Goal: Find specific page/section

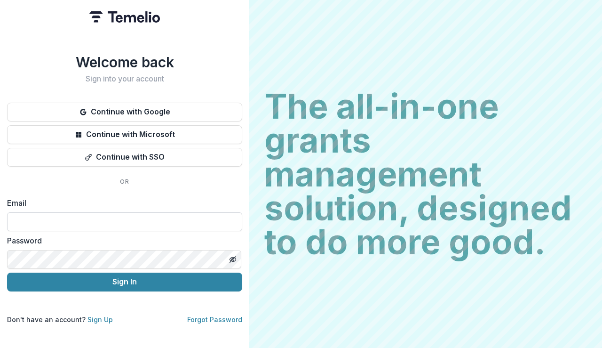
click at [134, 213] on input at bounding box center [124, 221] width 235 height 19
click at [128, 227] on input at bounding box center [124, 221] width 235 height 19
type input "**********"
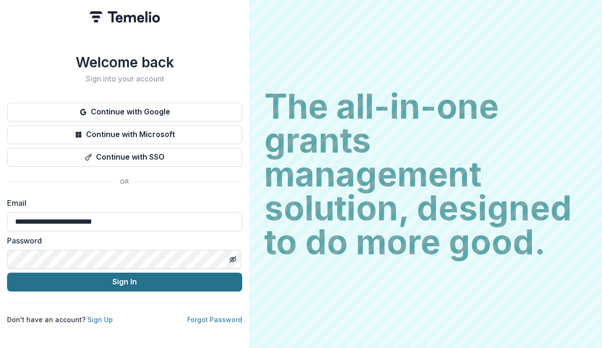
click at [118, 281] on button "Sign In" at bounding box center [124, 282] width 235 height 19
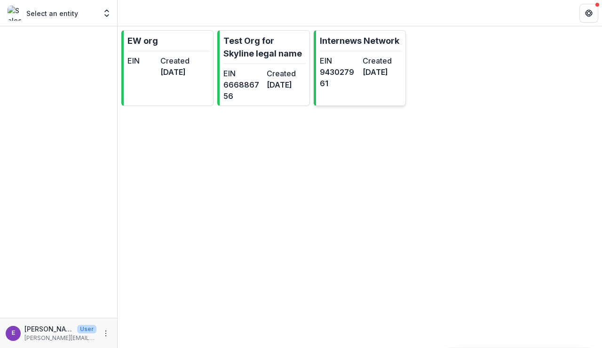
click at [349, 94] on link "Internews Network EIN [US_EMPLOYER_IDENTIFICATION_NUMBER] Created [DATE]" at bounding box center [360, 68] width 92 height 76
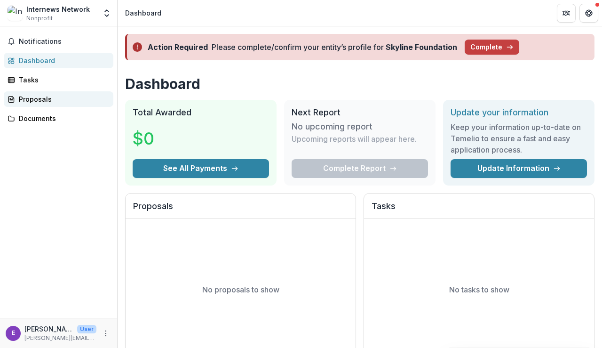
click at [56, 101] on div "Proposals" at bounding box center [62, 99] width 87 height 10
